Goal: Transaction & Acquisition: Subscribe to service/newsletter

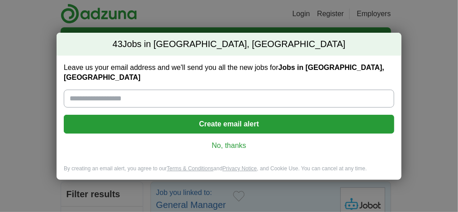
click at [176, 97] on input "Leave us your email address and we'll send you all the new jobs for Jobs in [GE…" at bounding box center [229, 99] width 330 height 18
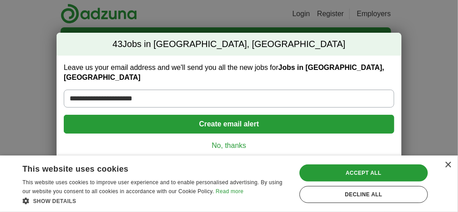
type input "**********"
click at [231, 117] on button "Create email alert" at bounding box center [229, 124] width 330 height 19
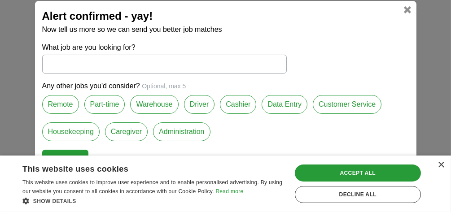
click at [173, 132] on label "Administration" at bounding box center [181, 132] width 57 height 19
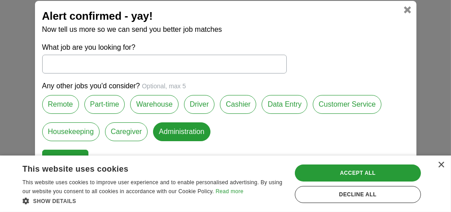
click at [57, 100] on label "Remote" at bounding box center [60, 104] width 37 height 19
click at [71, 152] on button "Continue" at bounding box center [65, 159] width 46 height 19
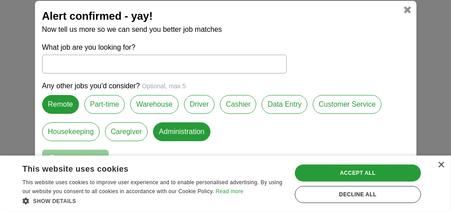
select select "*"
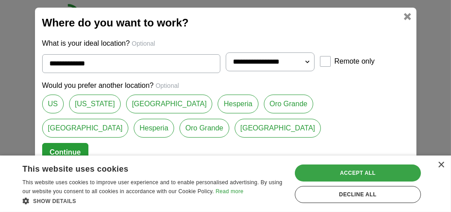
click at [354, 172] on div "Accept all" at bounding box center [358, 173] width 126 height 17
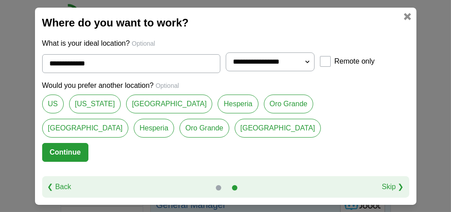
click at [71, 153] on button "Continue" at bounding box center [65, 152] width 46 height 19
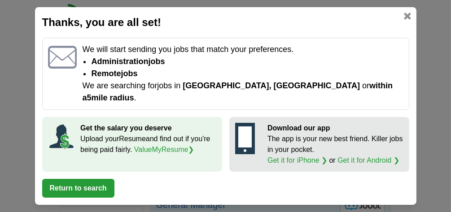
click at [87, 179] on button "Return to search" at bounding box center [78, 188] width 72 height 19
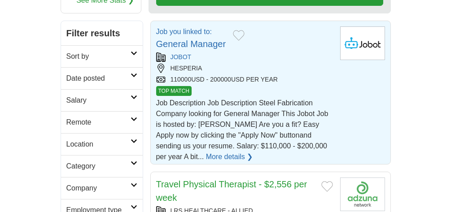
scroll to position [140, 0]
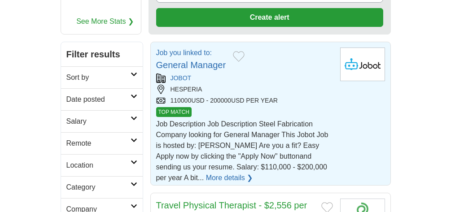
click at [185, 60] on link "General Manager" at bounding box center [191, 65] width 70 height 10
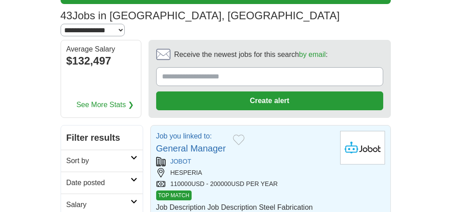
scroll to position [81, 0]
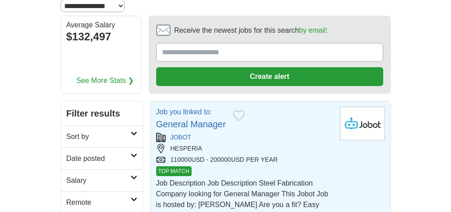
click at [178, 119] on link "General Manager" at bounding box center [191, 124] width 70 height 10
